Goal: Transaction & Acquisition: Book appointment/travel/reservation

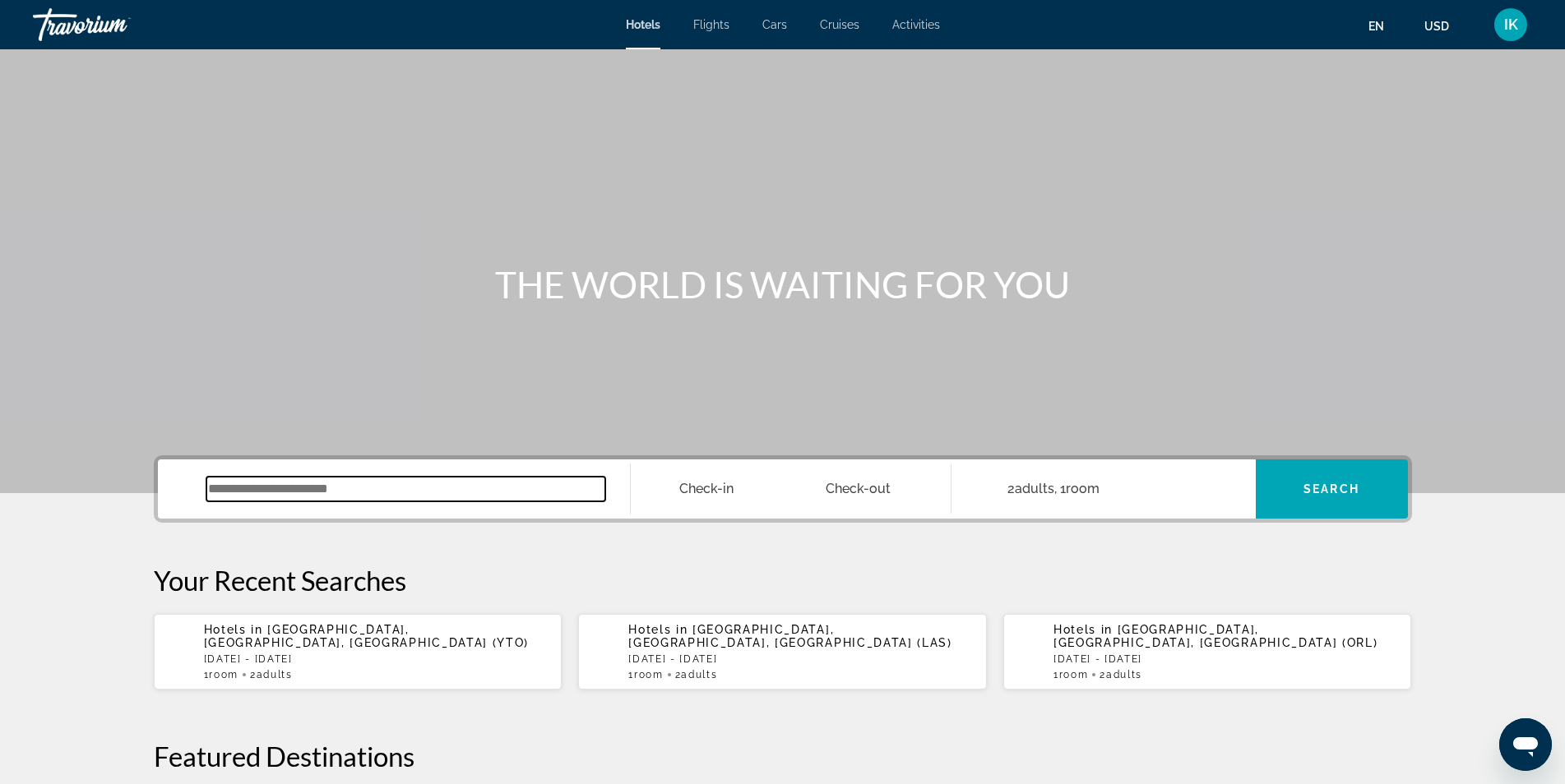
click at [470, 476] on div "Search widget" at bounding box center [394, 489] width 439 height 59
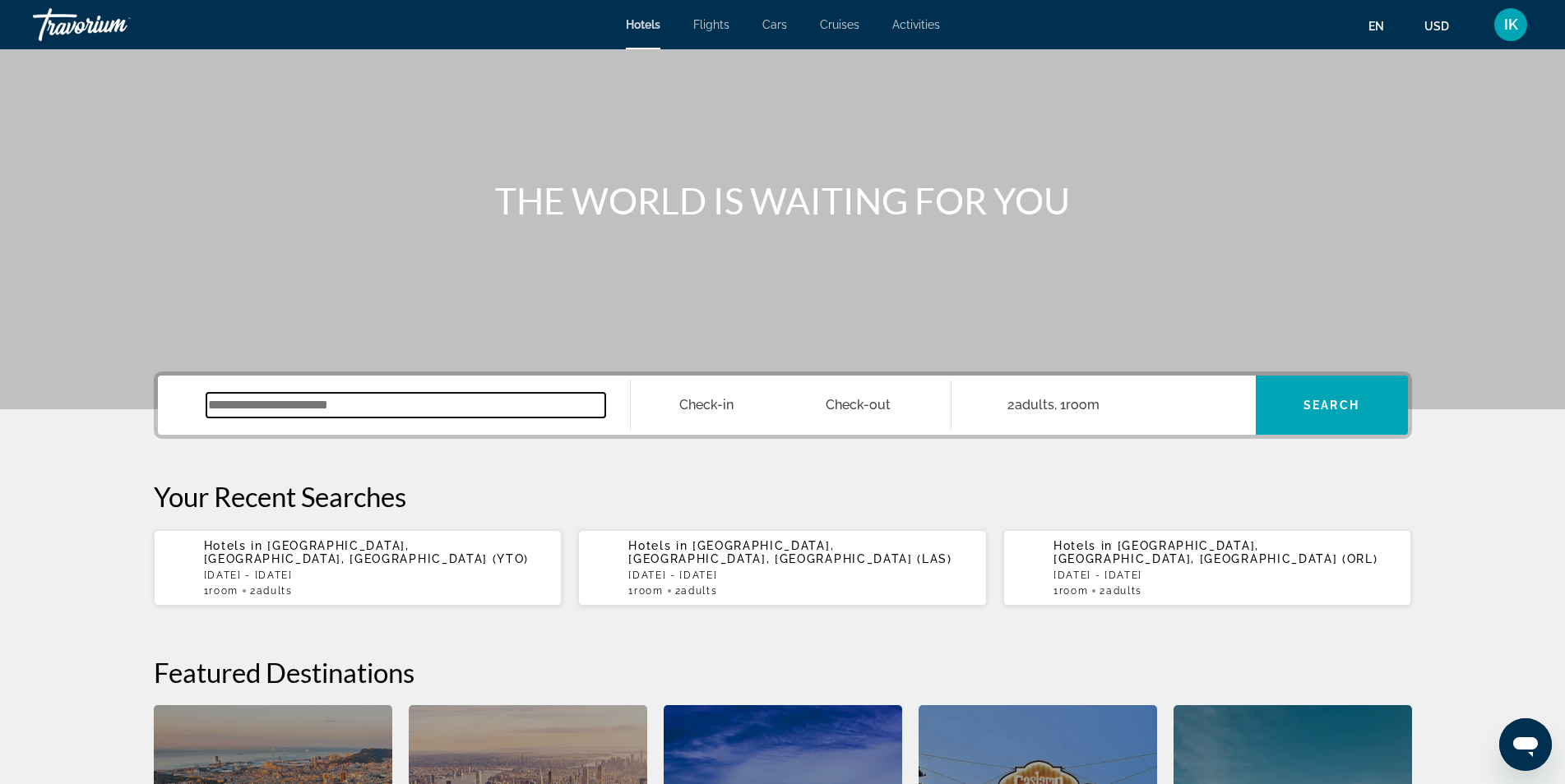
scroll to position [235, 0]
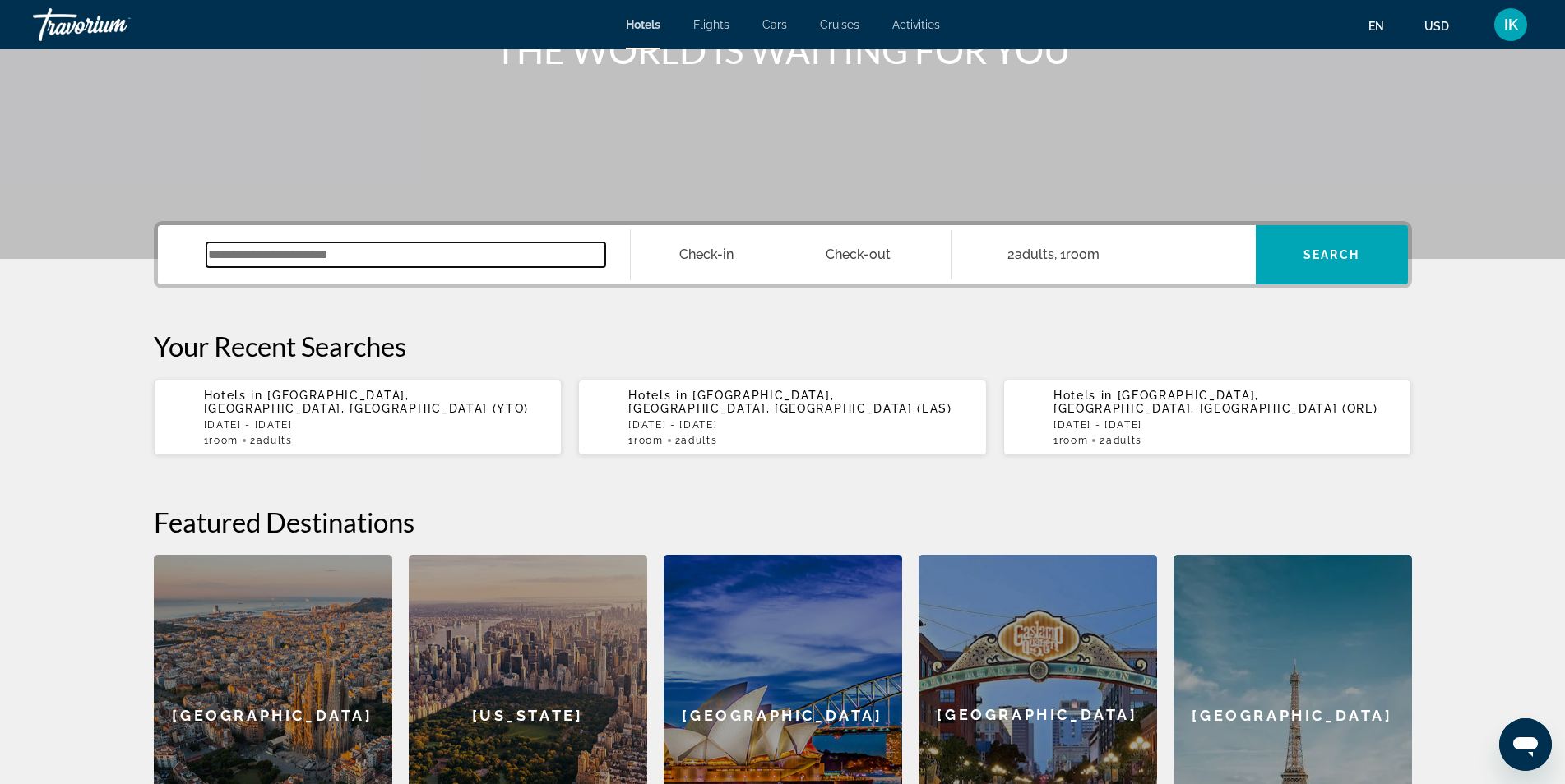
paste input "**********"
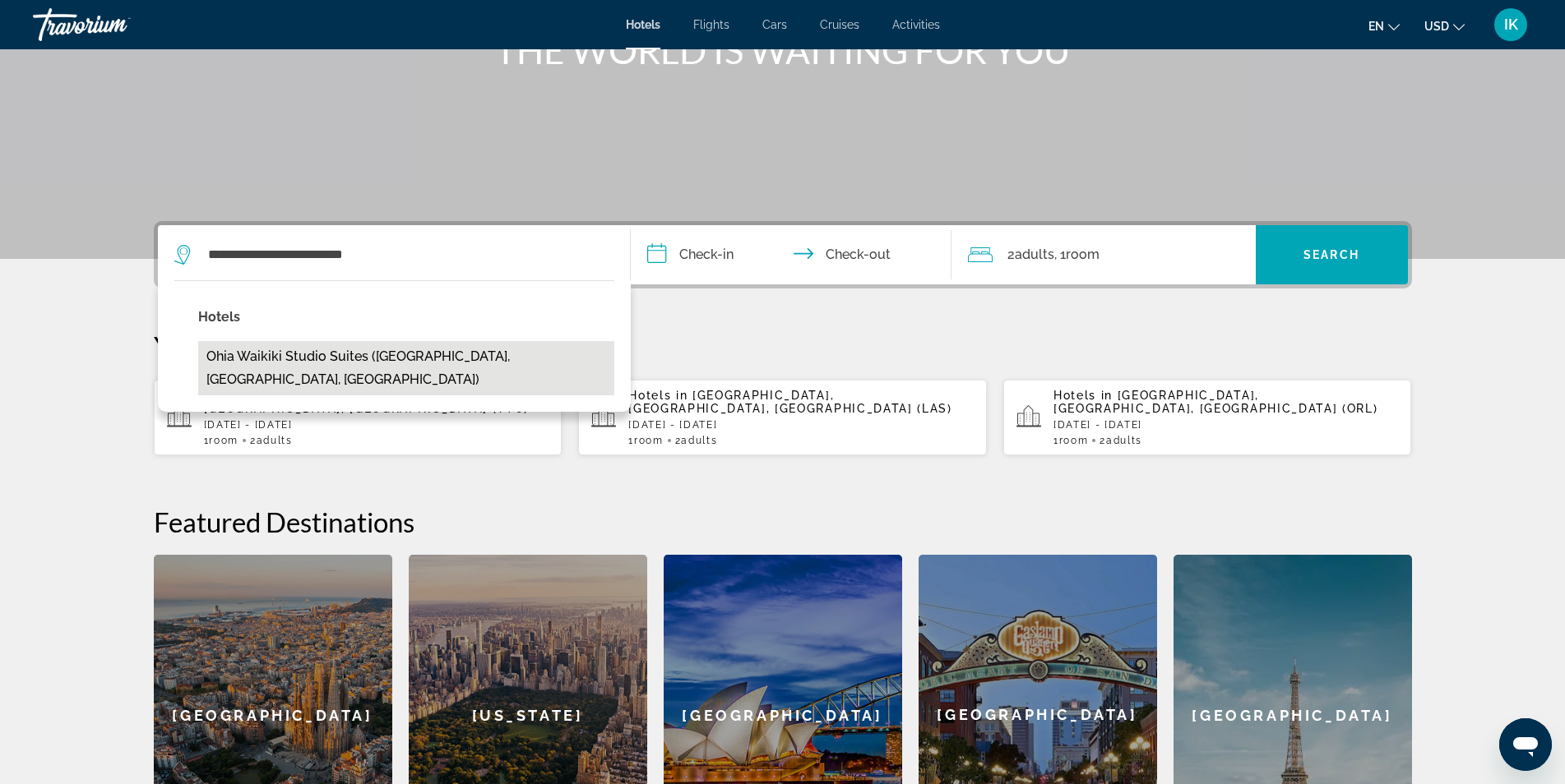
click at [415, 359] on button "Ohia Waikiki Studio Suites ([GEOGRAPHIC_DATA], [GEOGRAPHIC_DATA], [GEOGRAPHIC_D…" at bounding box center [405, 368] width 416 height 55
type input "**********"
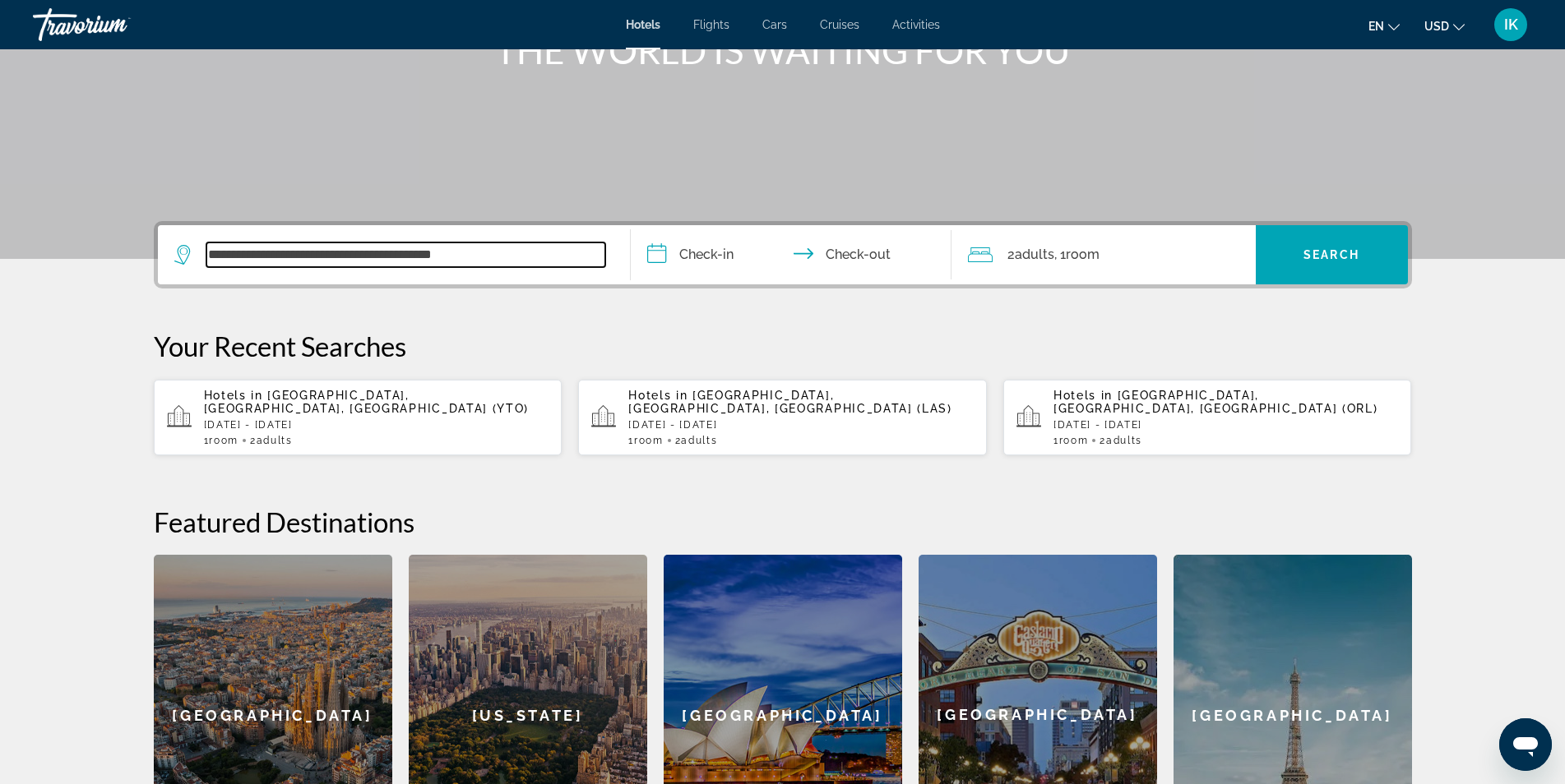
scroll to position [401, 0]
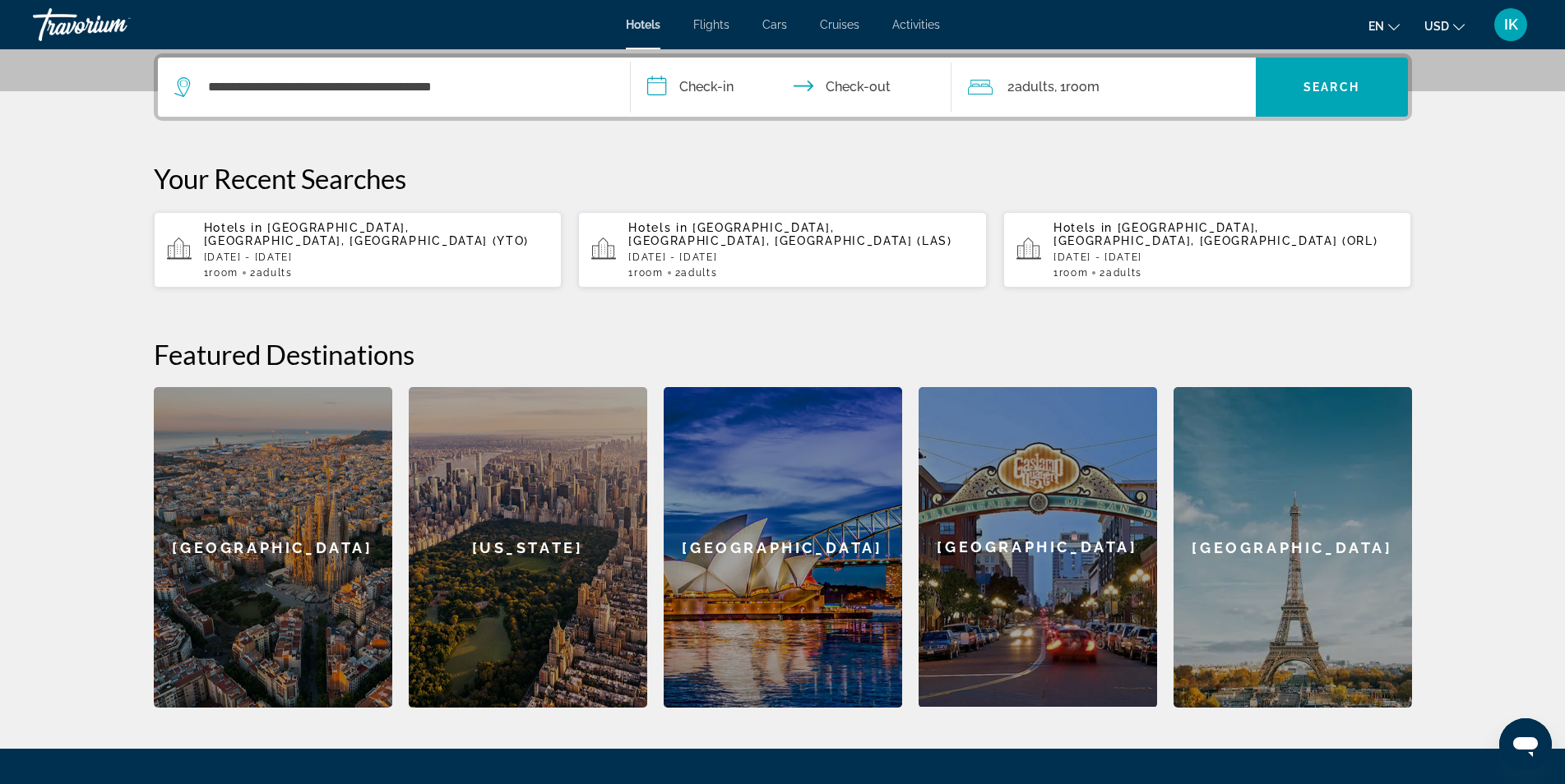
click at [670, 84] on input "**********" at bounding box center [794, 90] width 327 height 64
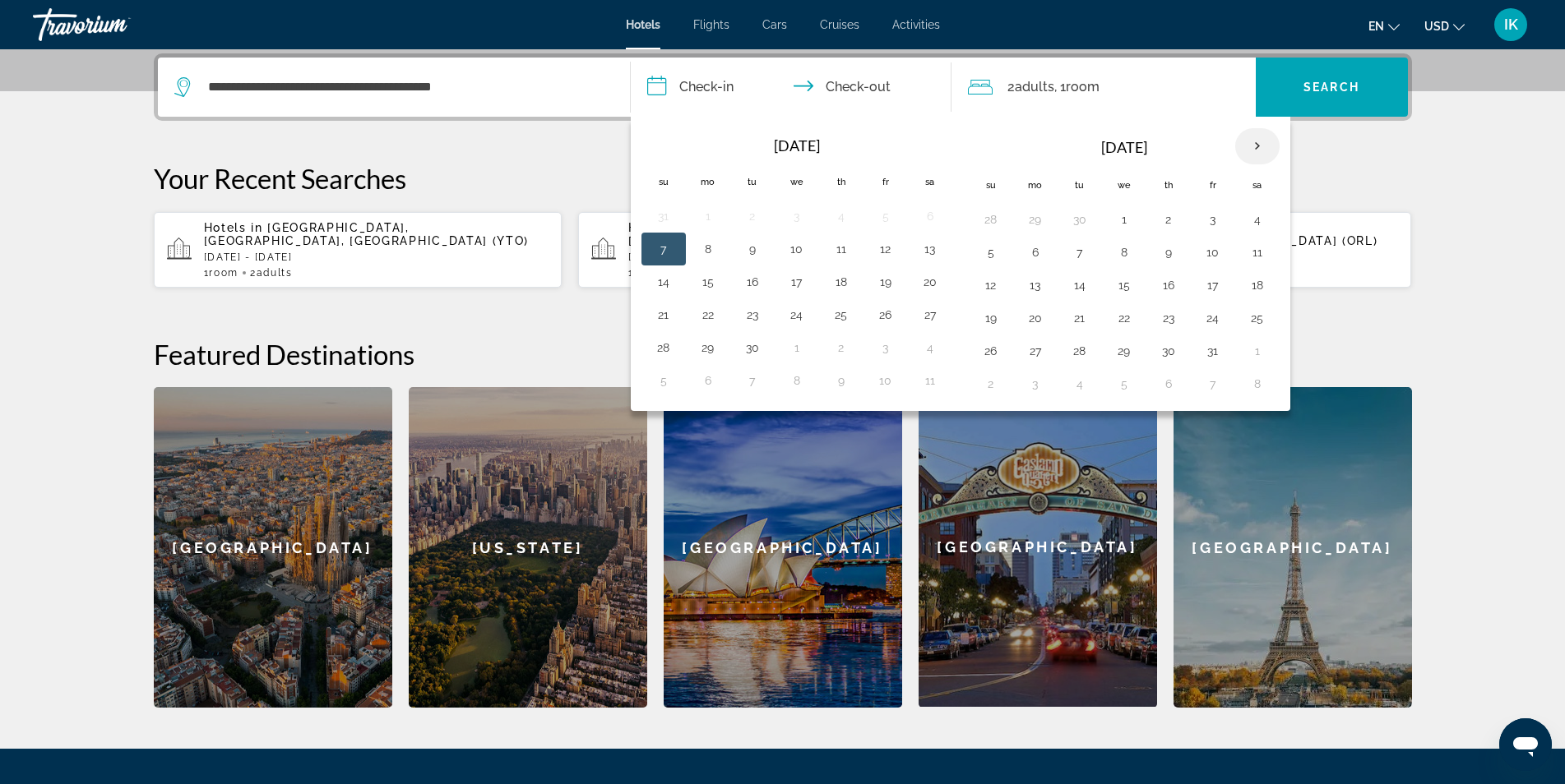
click at [1258, 148] on th "Next month" at bounding box center [1257, 146] width 44 height 36
click at [1042, 257] on button "3" at bounding box center [1035, 253] width 26 height 23
click at [1262, 252] on button "8" at bounding box center [1258, 253] width 26 height 23
type input "**********"
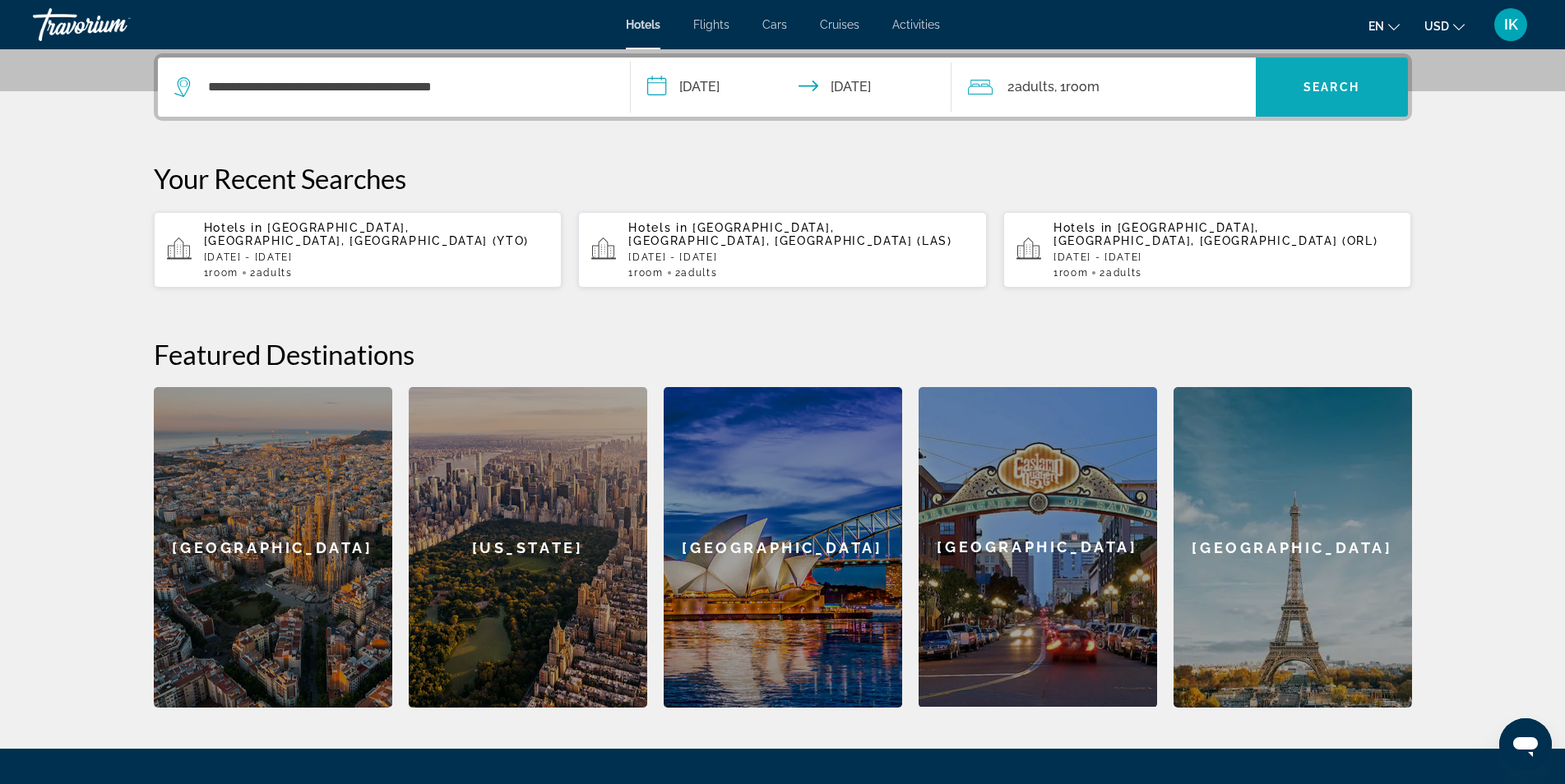
click at [1305, 96] on span "Search widget" at bounding box center [1331, 88] width 152 height 40
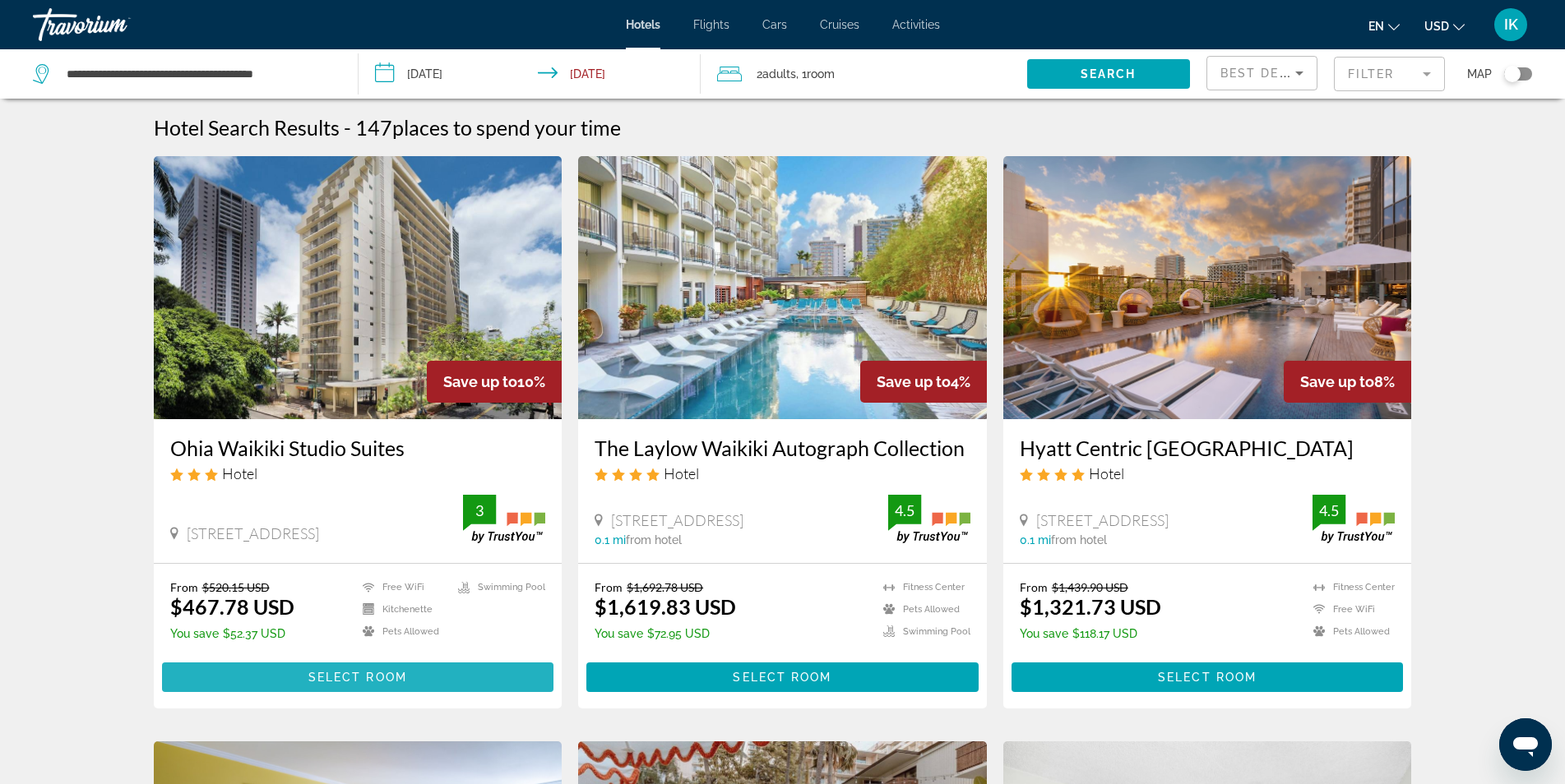
click at [308, 681] on span "Select Room" at bounding box center [357, 678] width 99 height 13
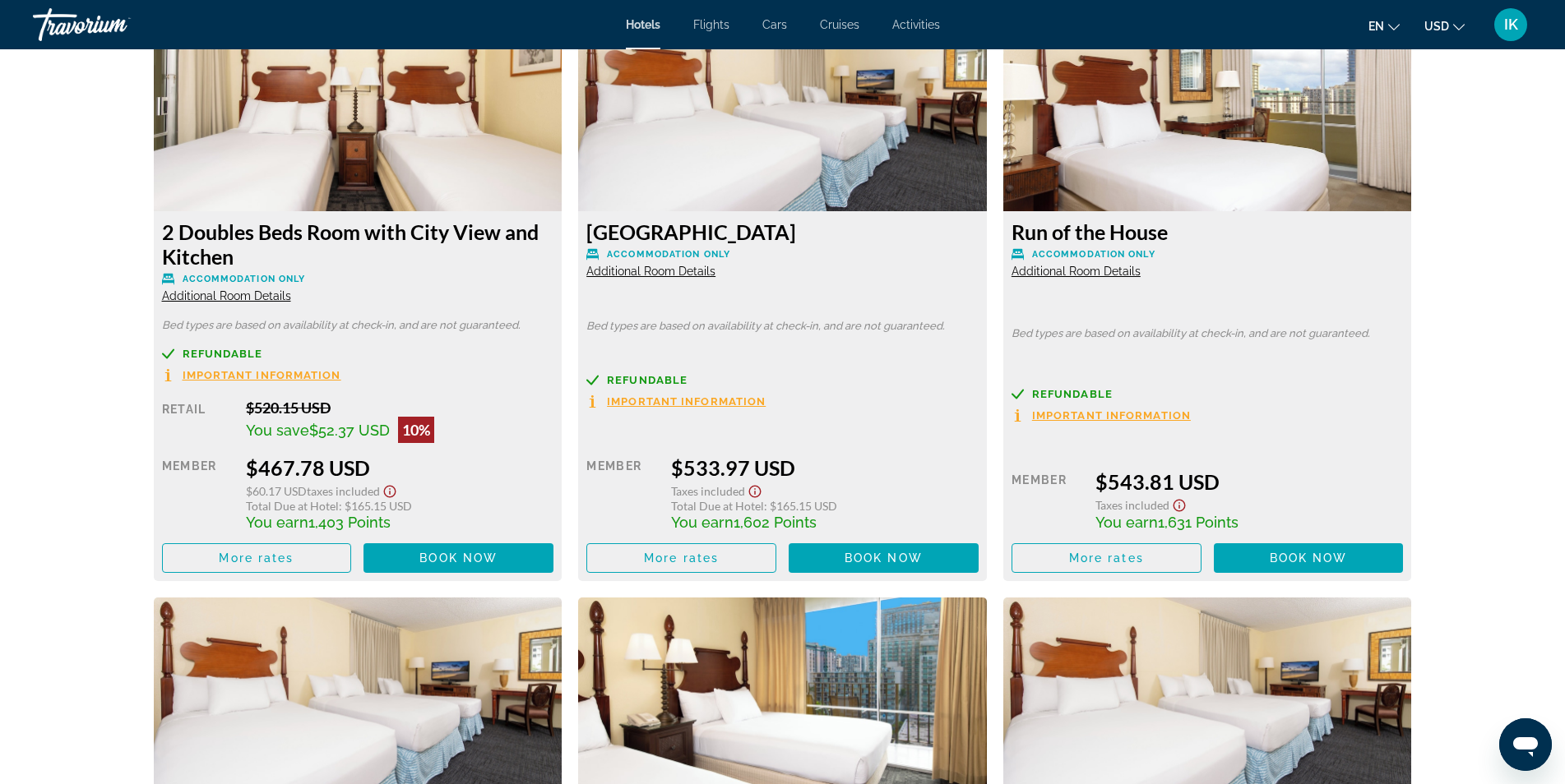
scroll to position [2330, 0]
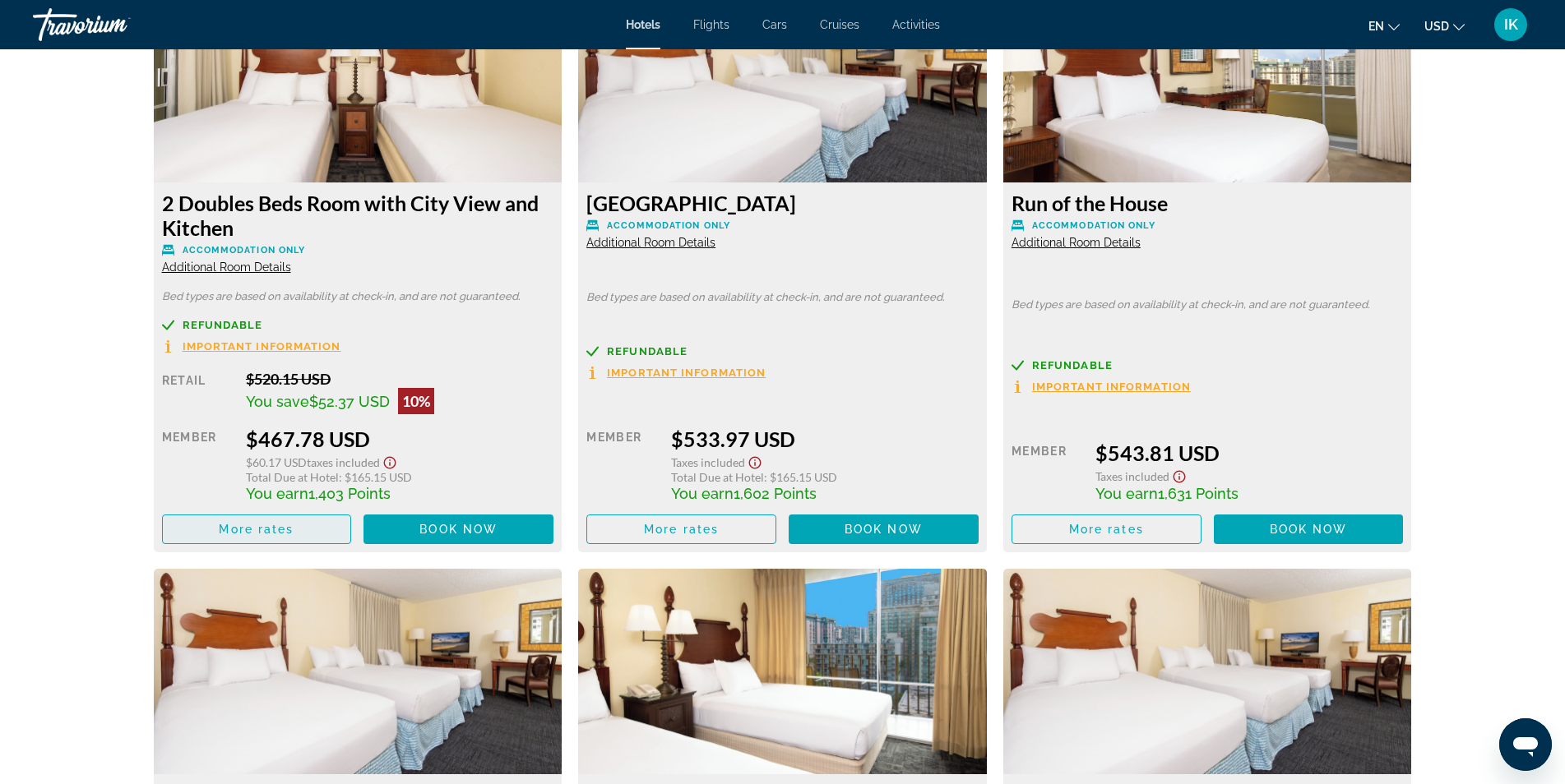
click at [330, 526] on span "Main content" at bounding box center [257, 530] width 189 height 40
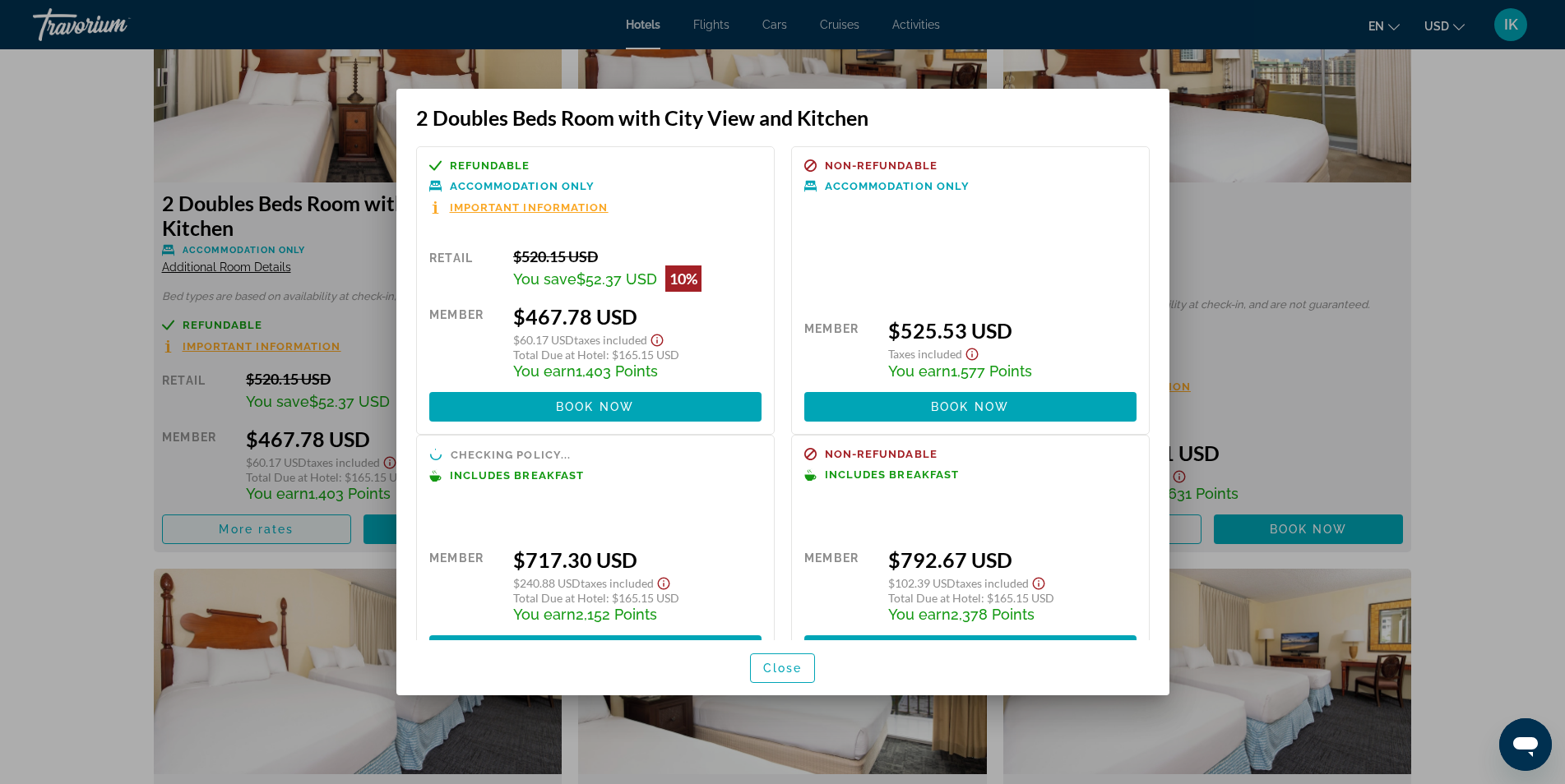
scroll to position [0, 0]
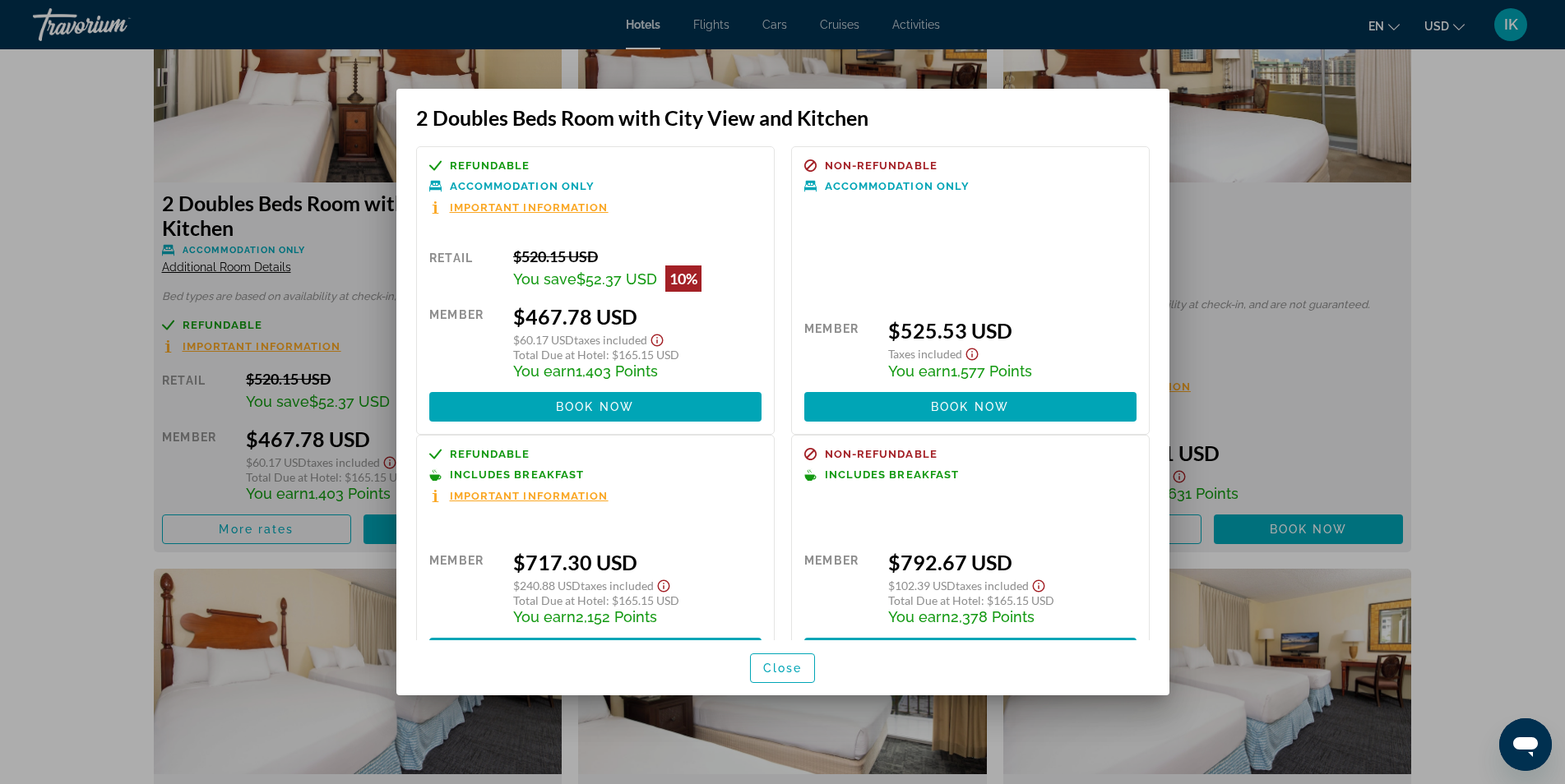
click at [581, 525] on div "Retail $0.00 when you redeem Member $717.30 USD $240.88 USD Taxes included Tota…" at bounding box center [595, 593] width 332 height 148
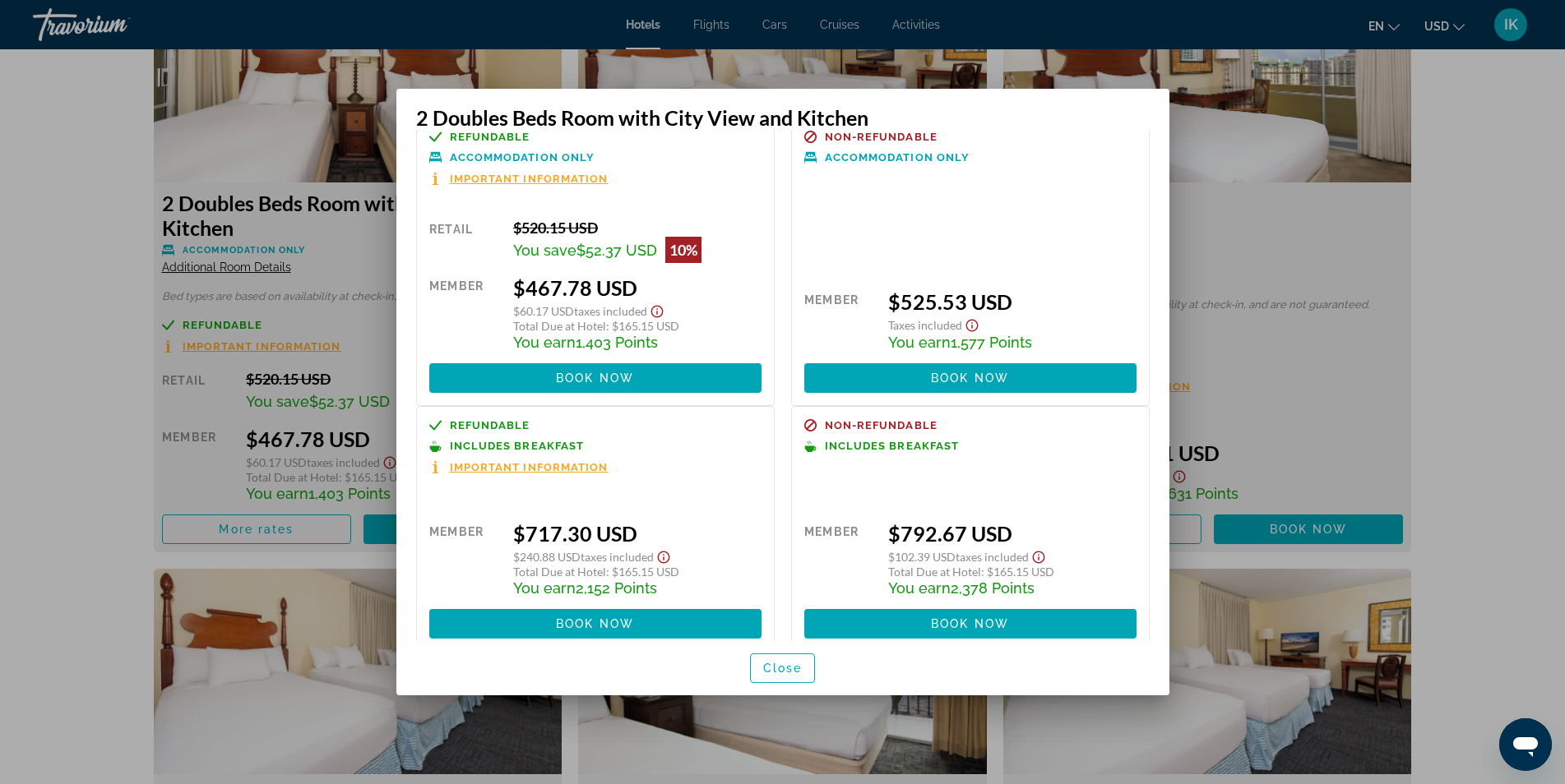
scroll to position [57, 0]
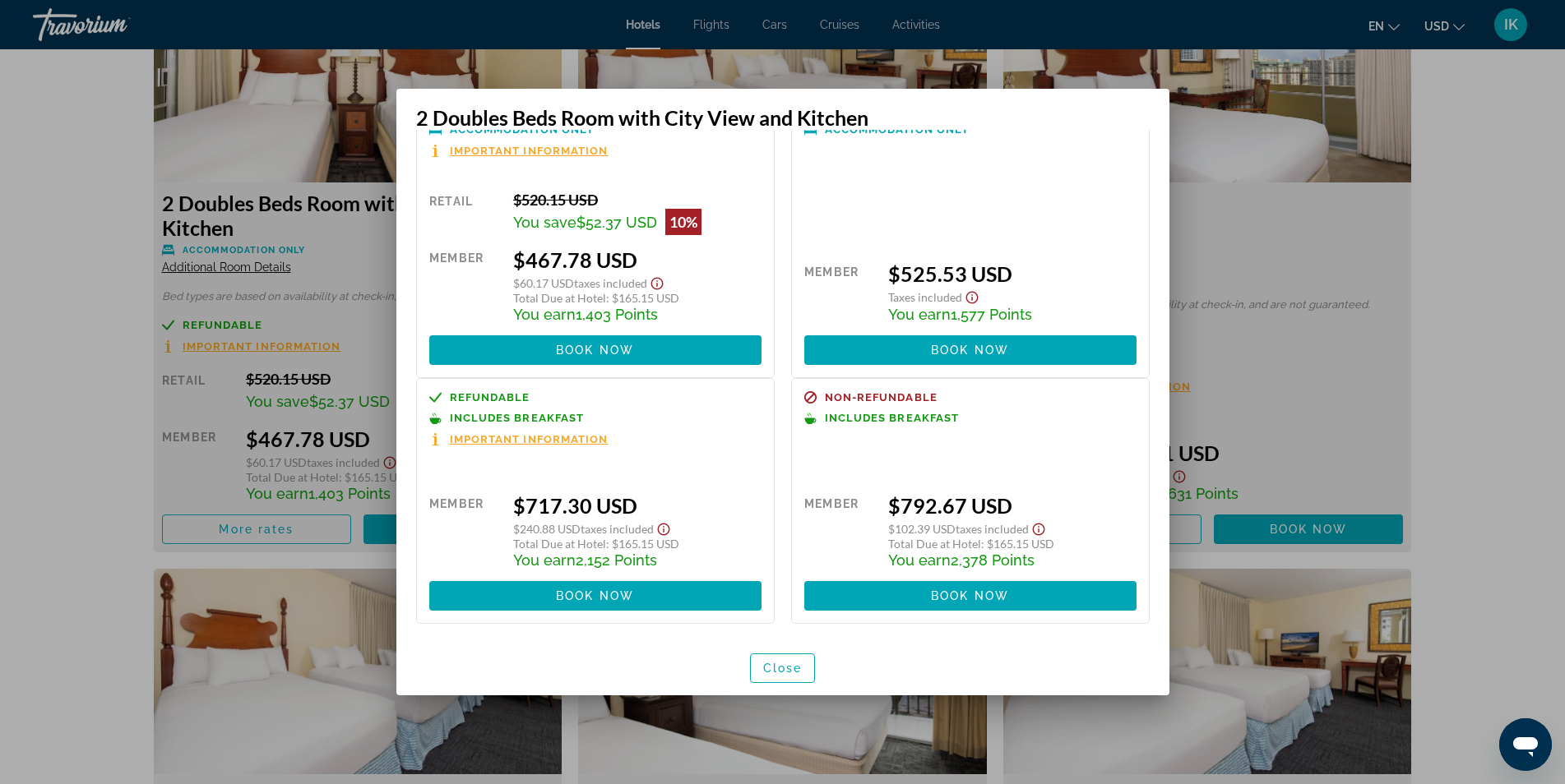
click at [240, 565] on div at bounding box center [782, 392] width 1565 height 784
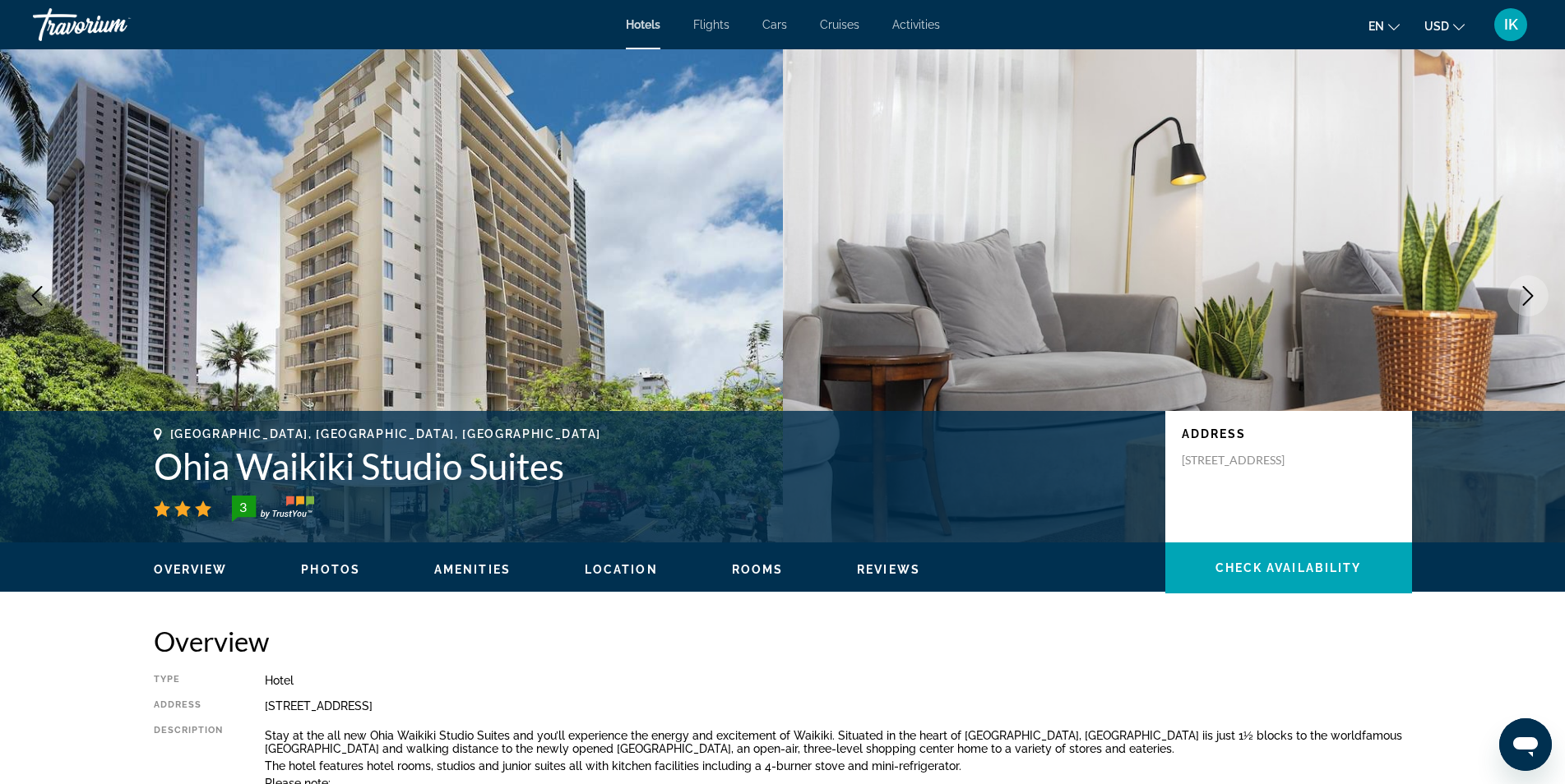
scroll to position [2330, 0]
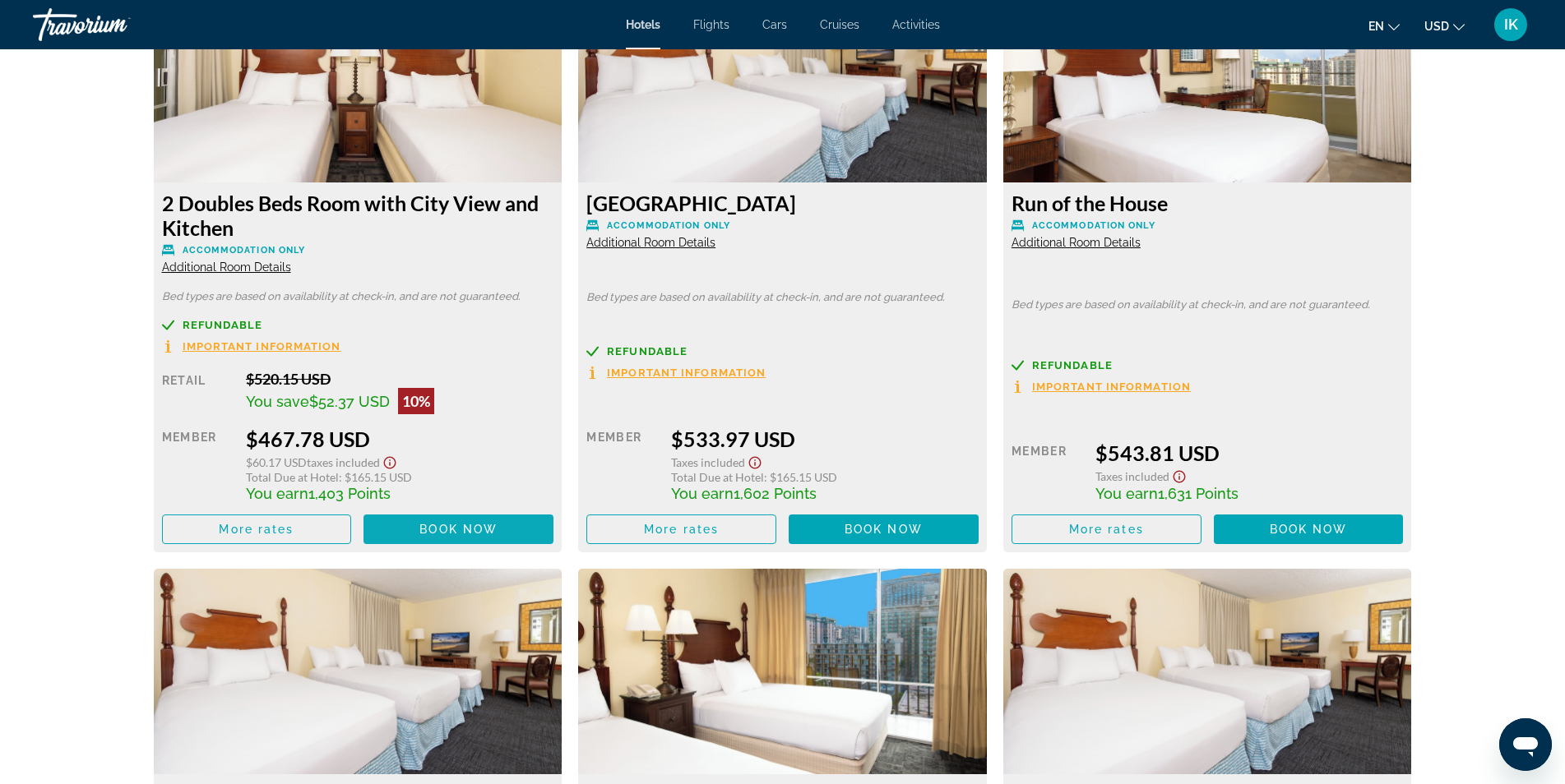
click at [447, 524] on span "Book now" at bounding box center [458, 530] width 78 height 13
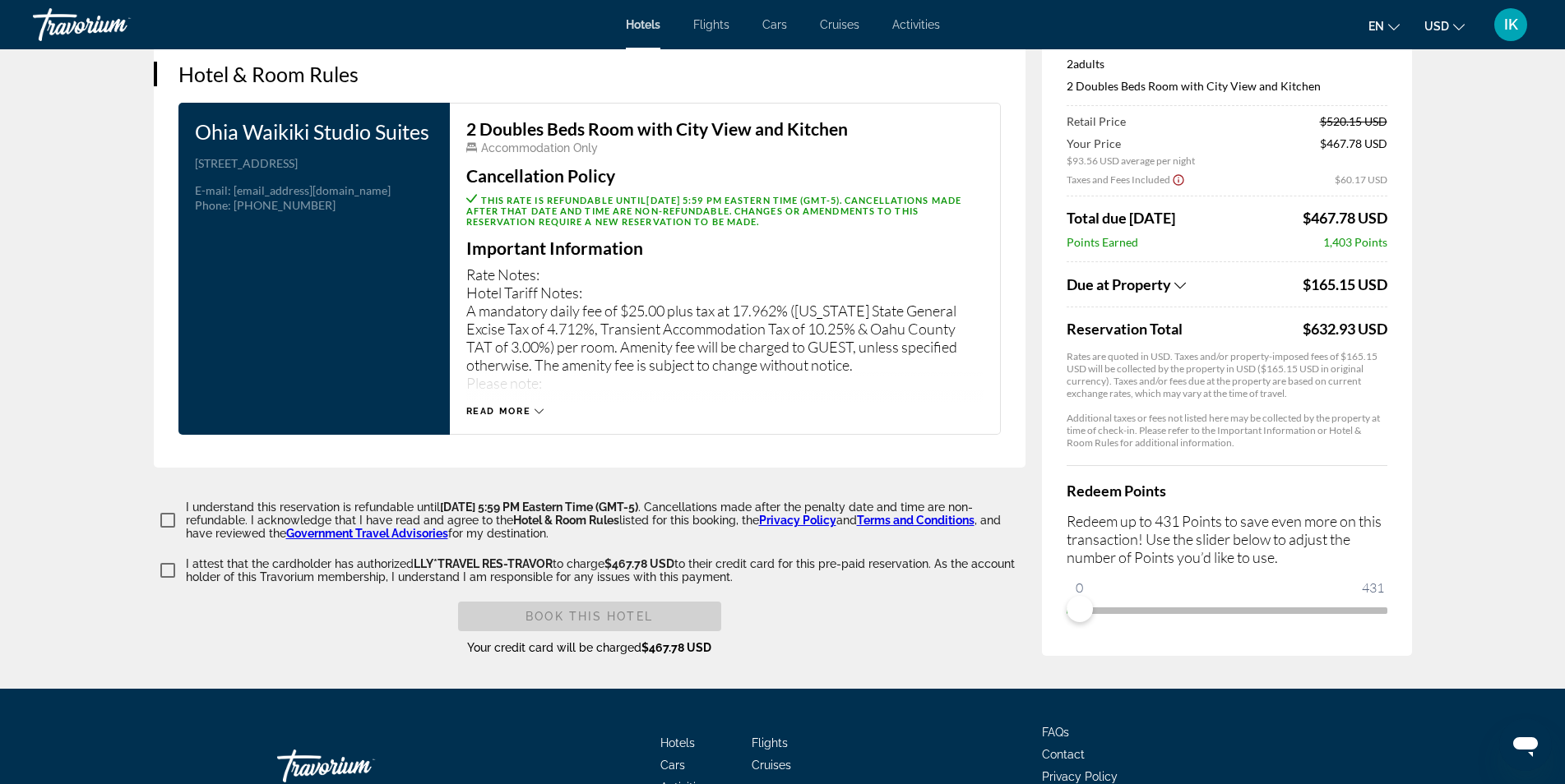
scroll to position [2136, 0]
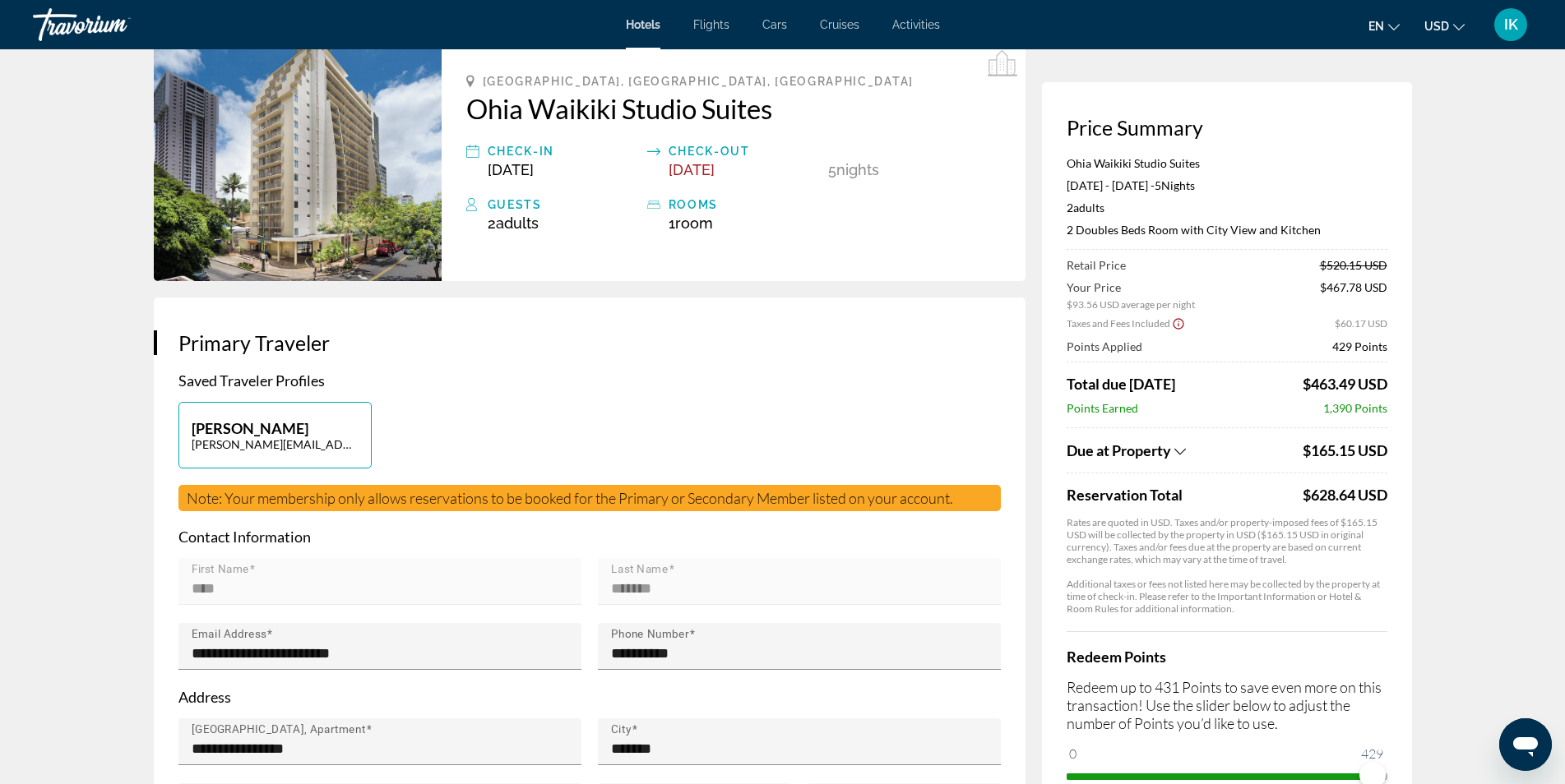
scroll to position [0, 0]
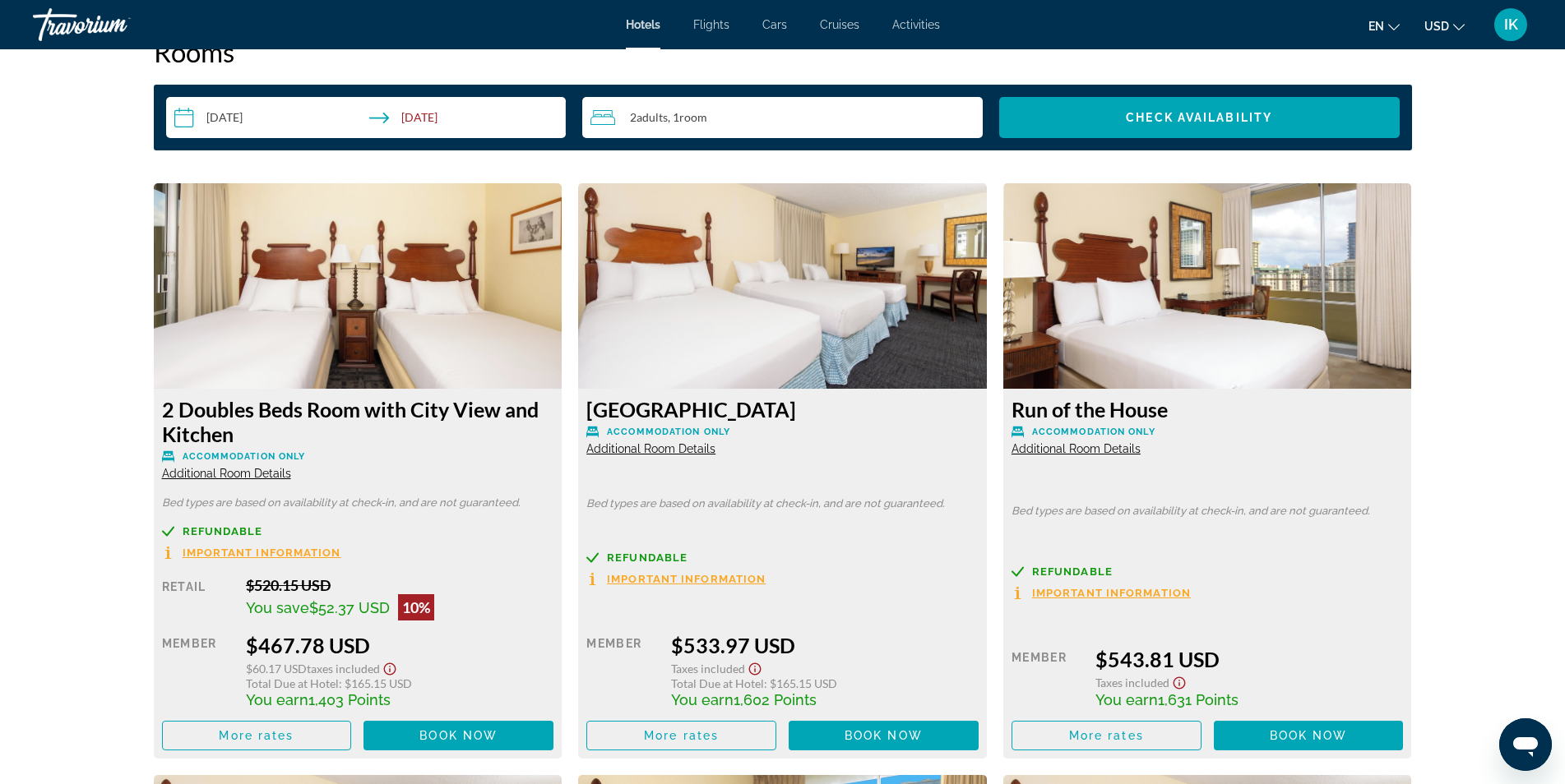
scroll to position [2206, 0]
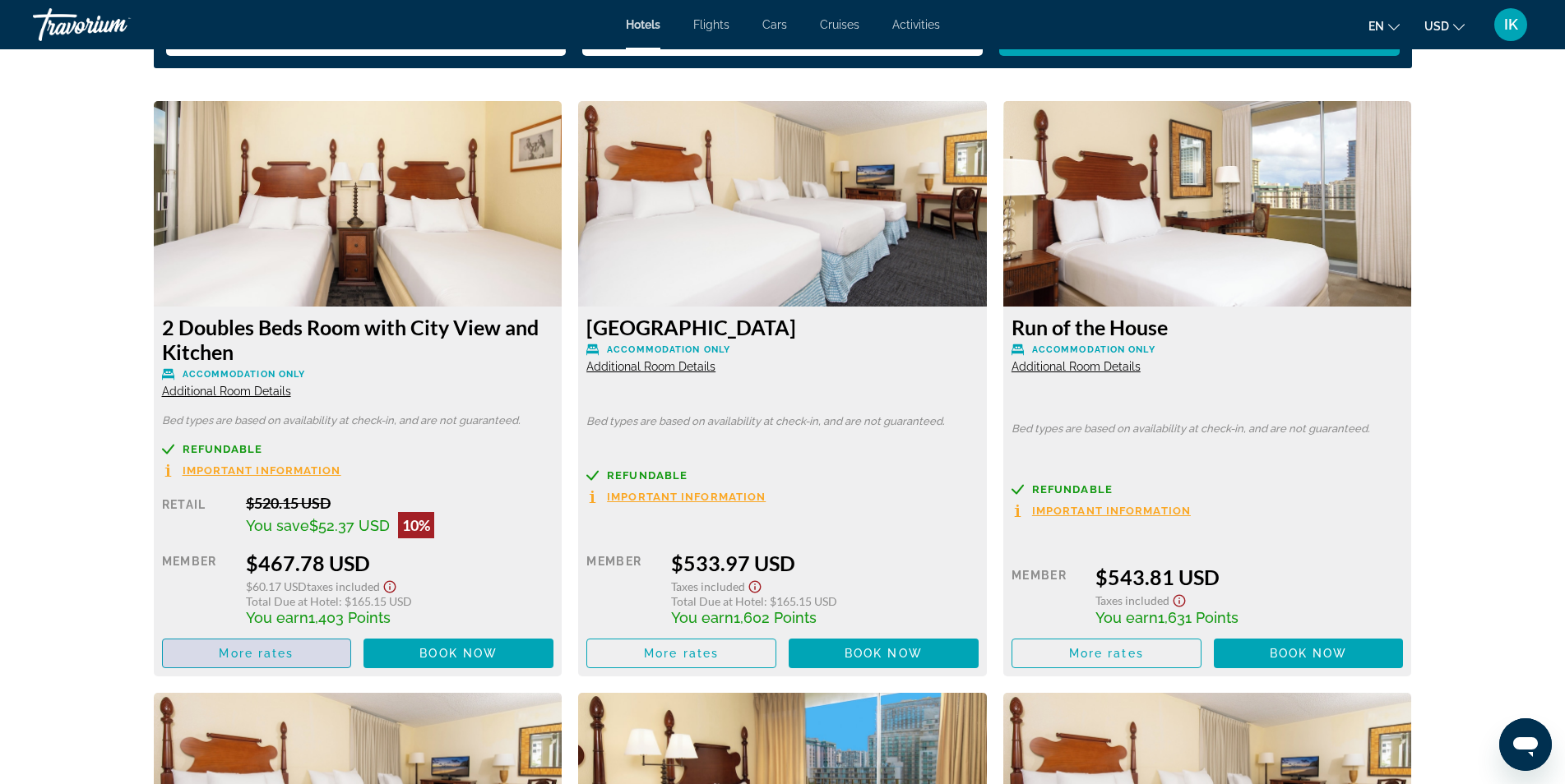
click at [196, 651] on span "Main content" at bounding box center [257, 653] width 189 height 40
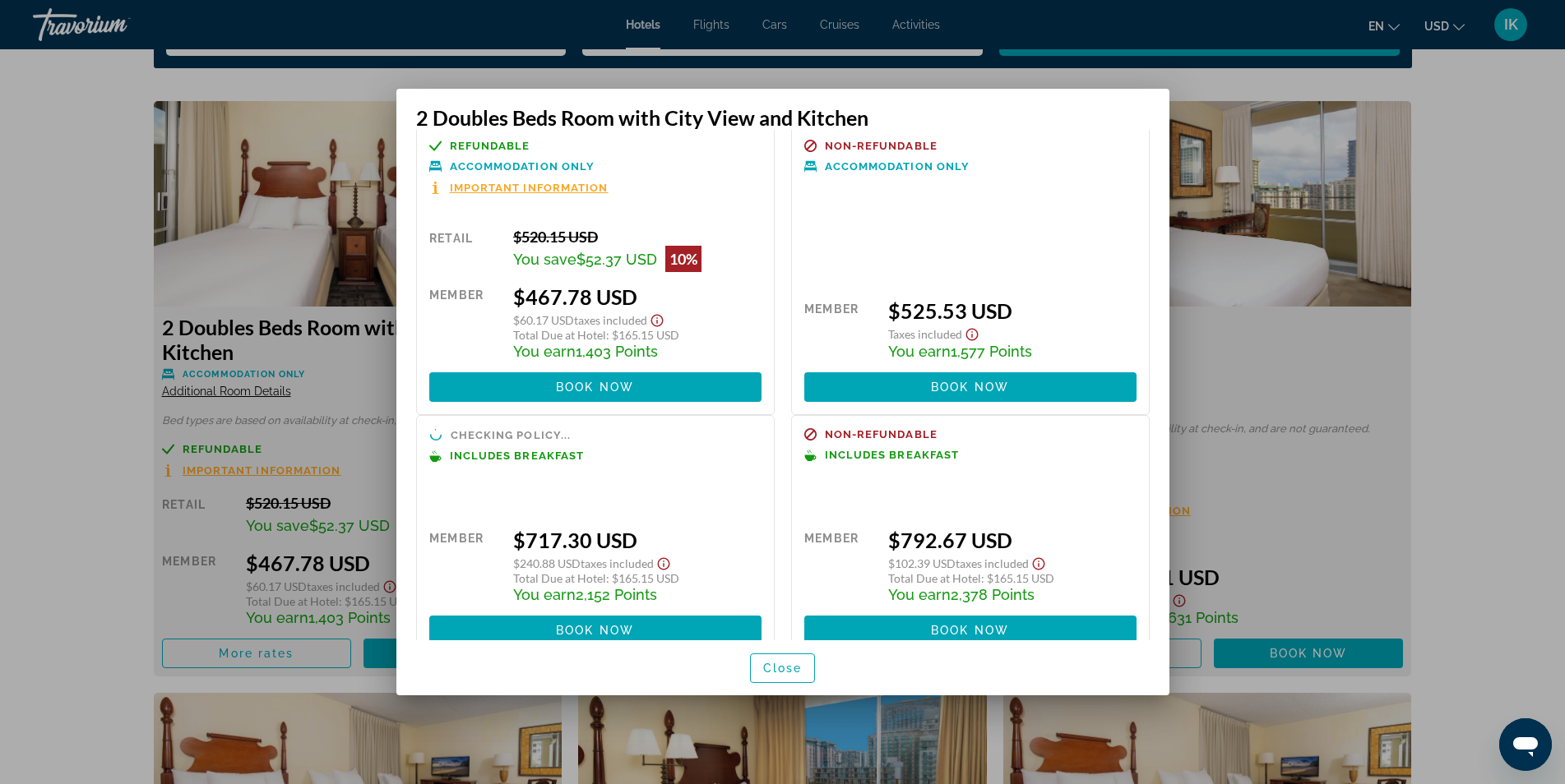
scroll to position [55, 0]
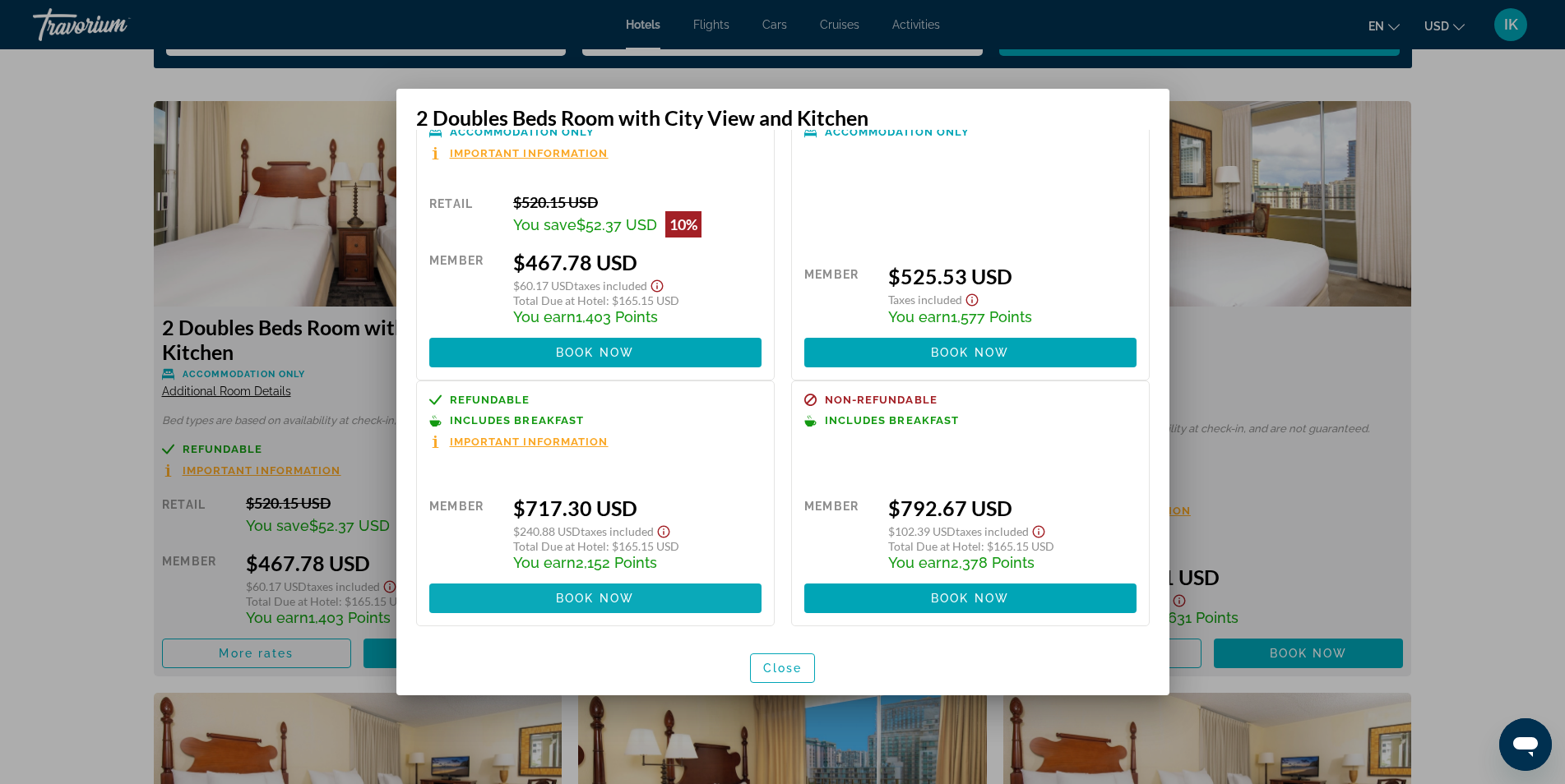
click at [601, 596] on span "Book now" at bounding box center [595, 598] width 78 height 13
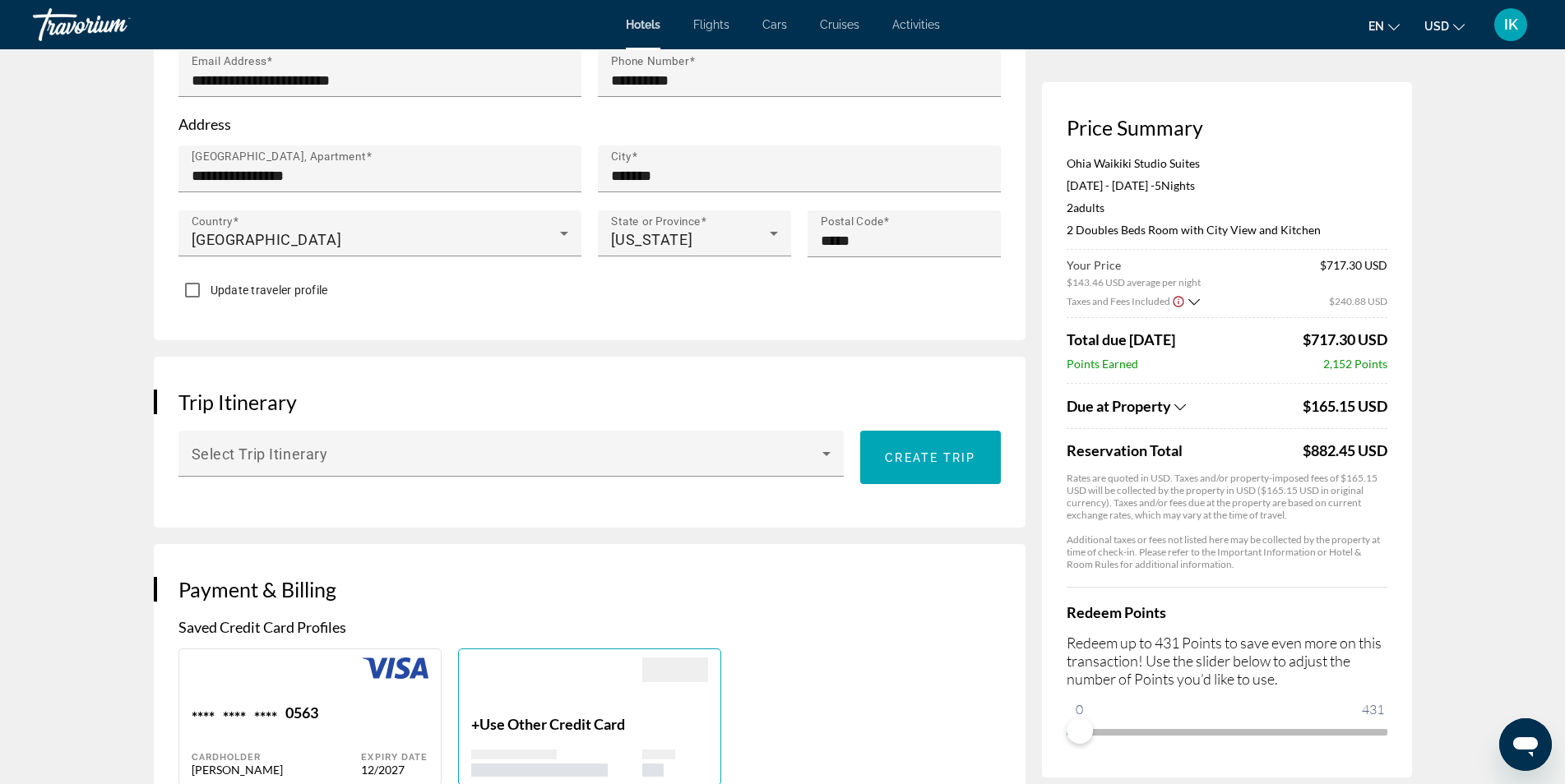
scroll to position [658, 0]
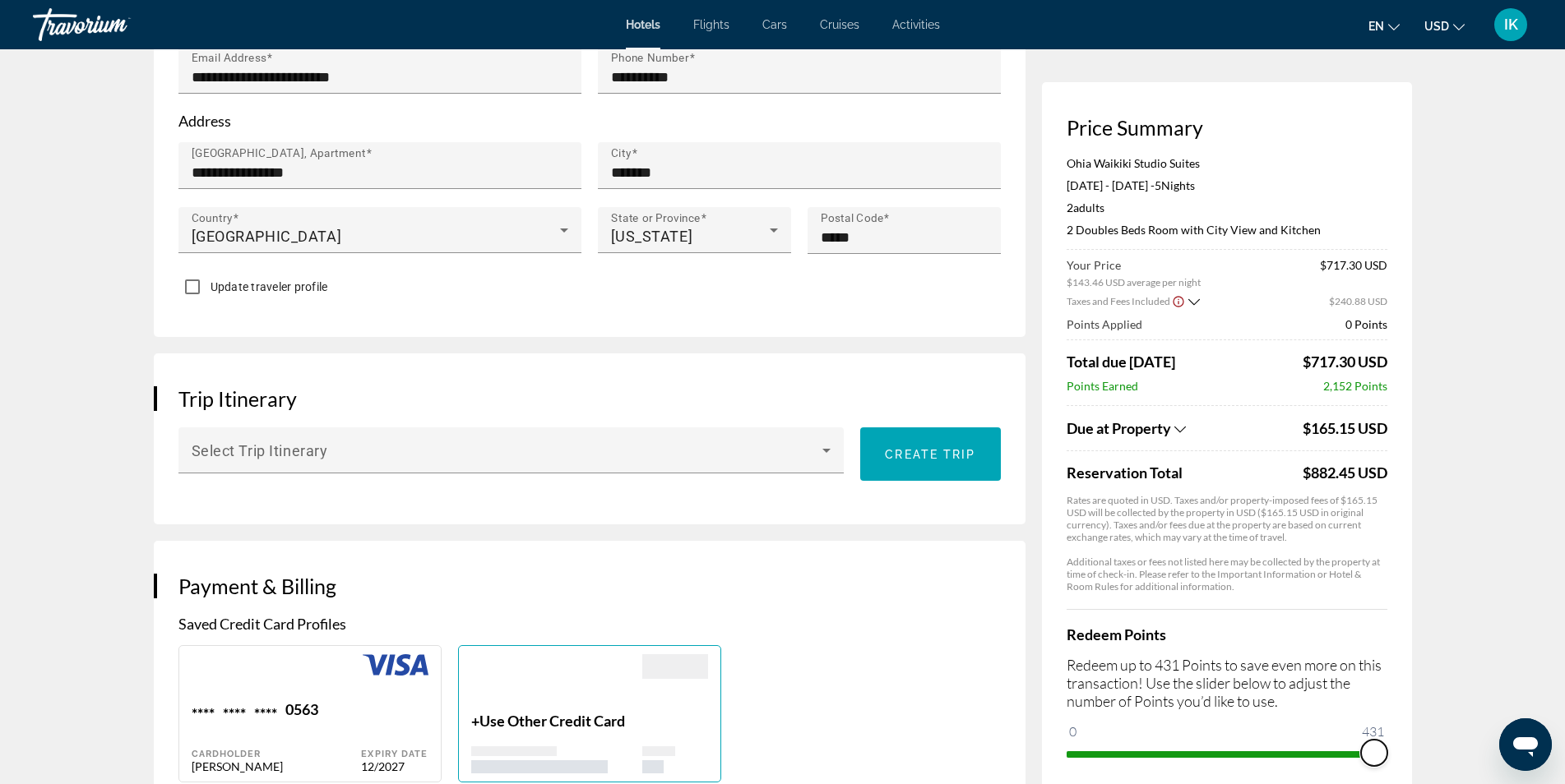
drag, startPoint x: 1083, startPoint y: 730, endPoint x: 1421, endPoint y: 723, distance: 338.1
click at [1421, 723] on div "Hotel Booking Price Summary Ohia Waikiki Studio Suites [DATE] - [DATE] - 5 Nigh…" at bounding box center [782, 730] width 1324 height 2676
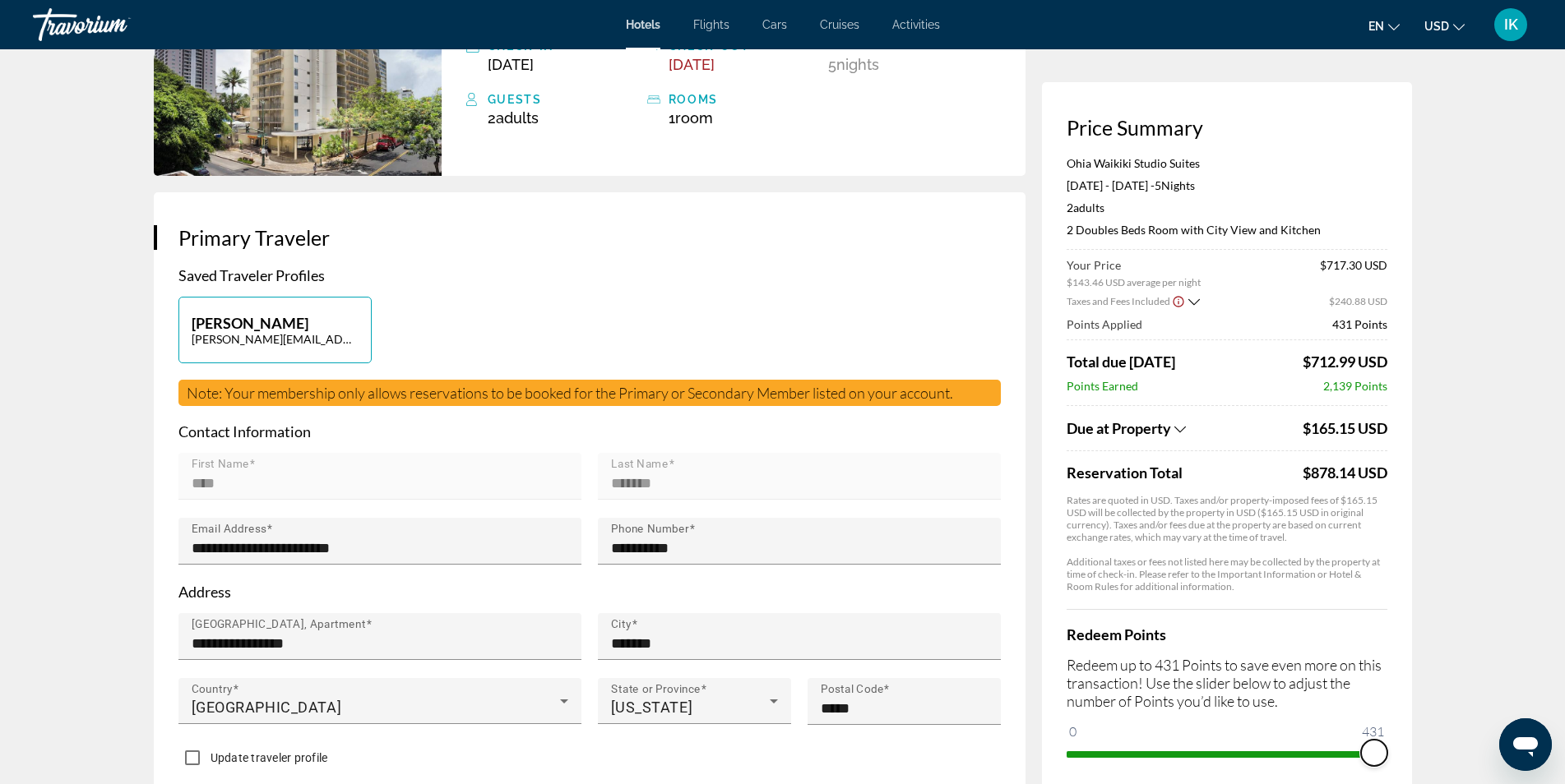
scroll to position [0, 0]
